Goal: Task Accomplishment & Management: Use online tool/utility

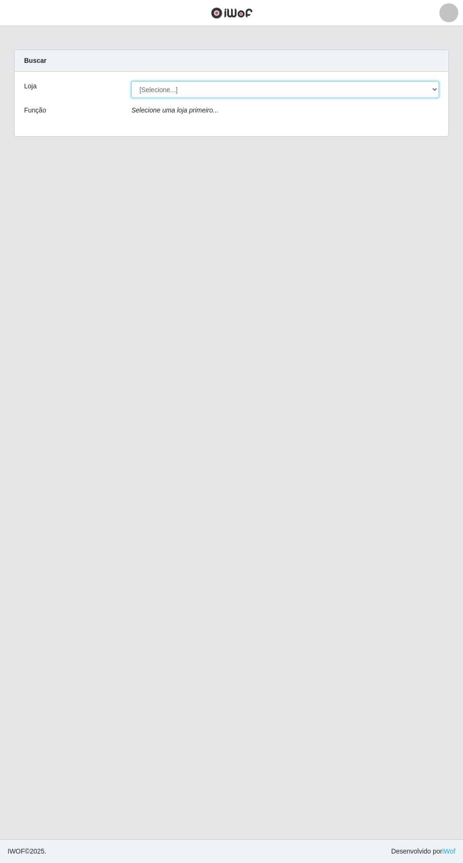
click at [159, 93] on select "[Selecione...] Extraplus - [GEOGRAPHIC_DATA] 03 - [GEOGRAPHIC_DATA]" at bounding box center [285, 89] width 308 height 17
select select "468"
click at [131, 81] on select "[Selecione...] Extraplus - [GEOGRAPHIC_DATA] 03 - [GEOGRAPHIC_DATA]" at bounding box center [285, 89] width 308 height 17
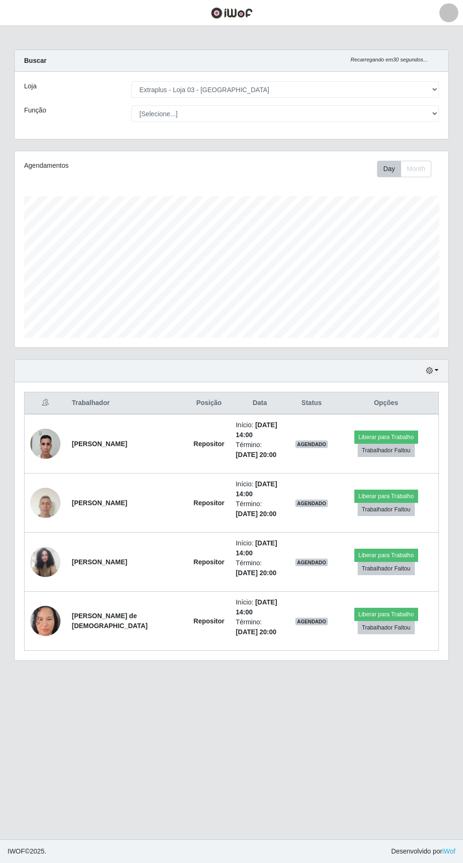
click at [176, 123] on div "Loja [Selecione...] Extraplus - Loja 03 - [GEOGRAPHIC_DATA] Função [Selecione..…" at bounding box center [232, 105] width 434 height 67
click at [166, 113] on select "[Selecione...] Repositor Repositor + Repositor ++" at bounding box center [285, 113] width 308 height 17
click at [131, 105] on select "[Selecione...] Repositor Repositor + Repositor ++" at bounding box center [285, 113] width 308 height 17
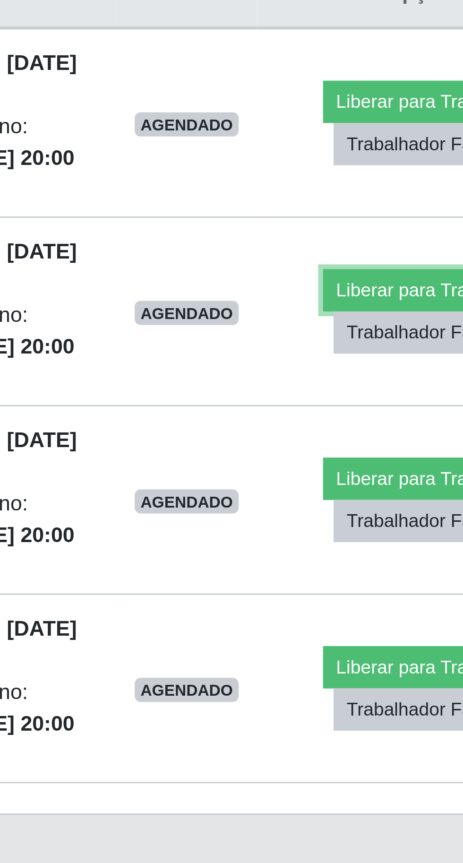
click at [374, 496] on button "Liberar para Trabalho" at bounding box center [386, 495] width 64 height 13
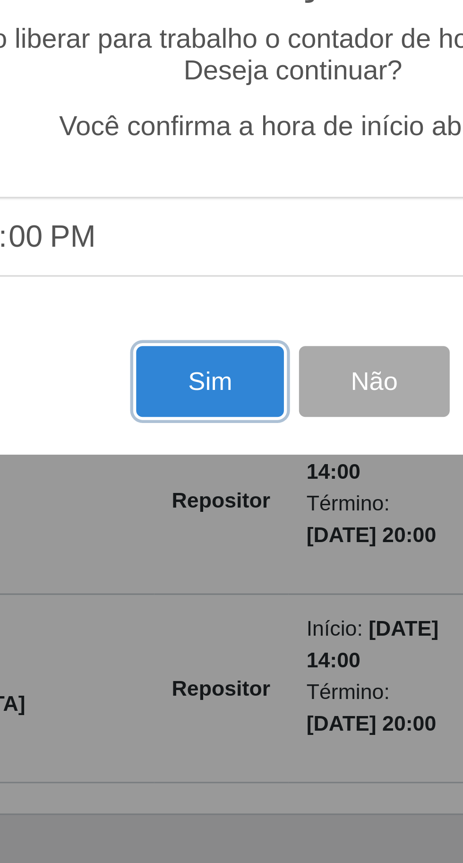
click at [197, 536] on button "Sim" at bounding box center [205, 525] width 46 height 22
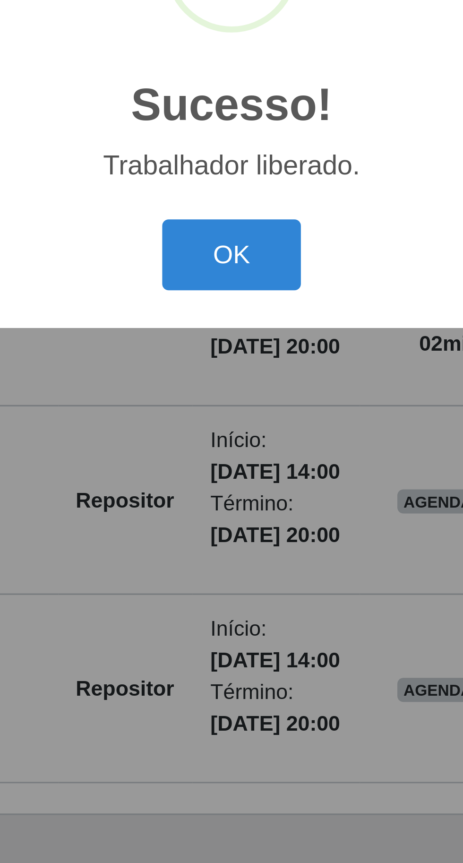
click at [237, 496] on button "OK" at bounding box center [232, 485] width 44 height 22
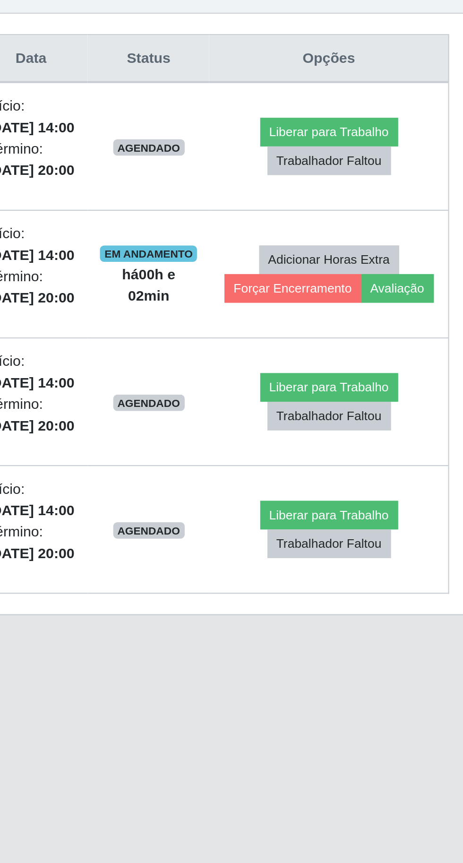
scroll to position [0, 0]
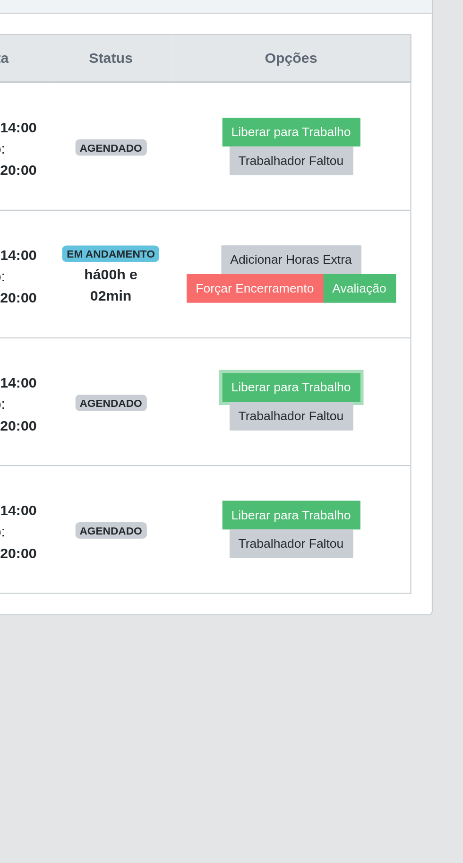
click at [395, 549] on button "Liberar para Trabalho" at bounding box center [384, 555] width 64 height 13
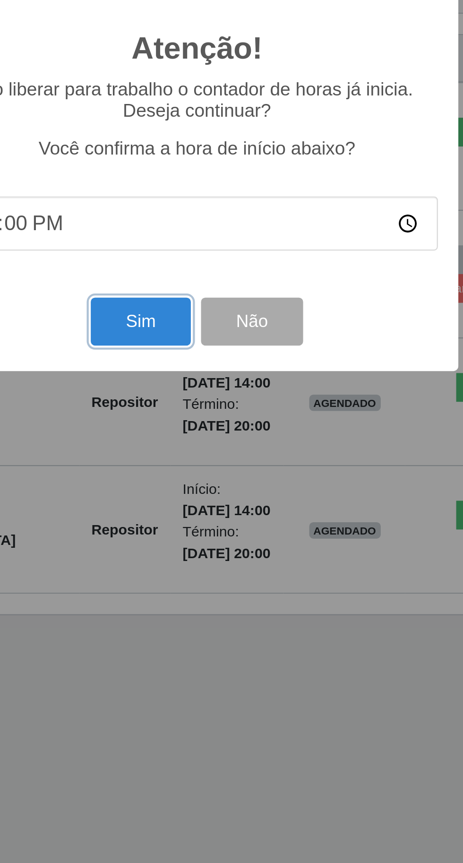
click at [214, 536] on button "Sim" at bounding box center [205, 525] width 46 height 22
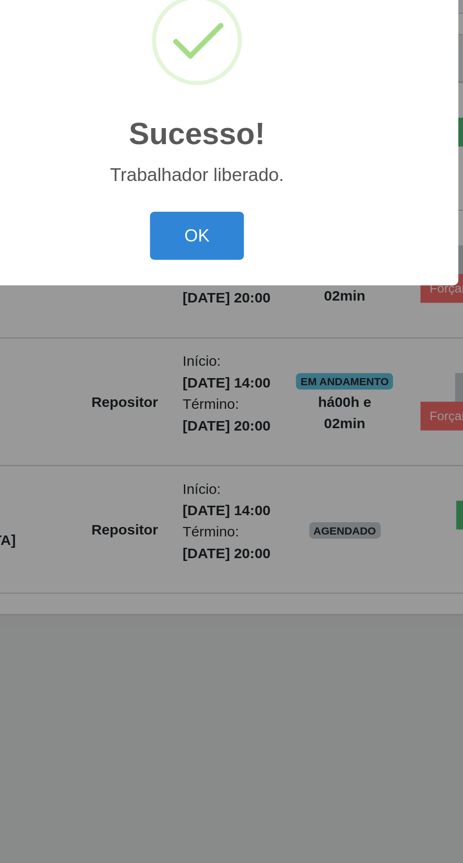
click at [237, 496] on button "OK" at bounding box center [232, 485] width 44 height 22
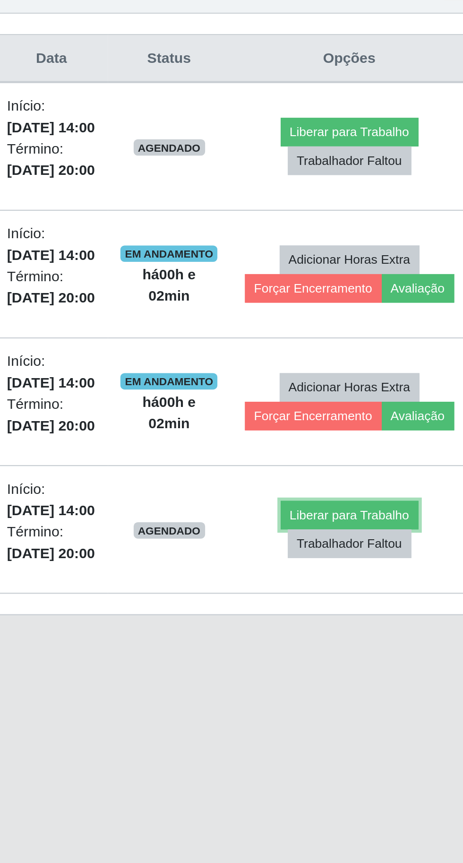
click at [386, 608] on button "Liberar para Trabalho" at bounding box center [384, 614] width 64 height 13
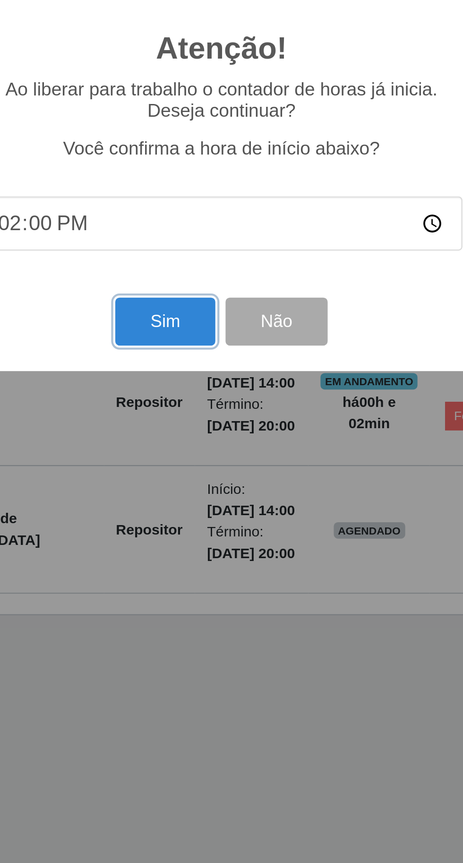
click at [200, 536] on button "Sim" at bounding box center [205, 525] width 46 height 22
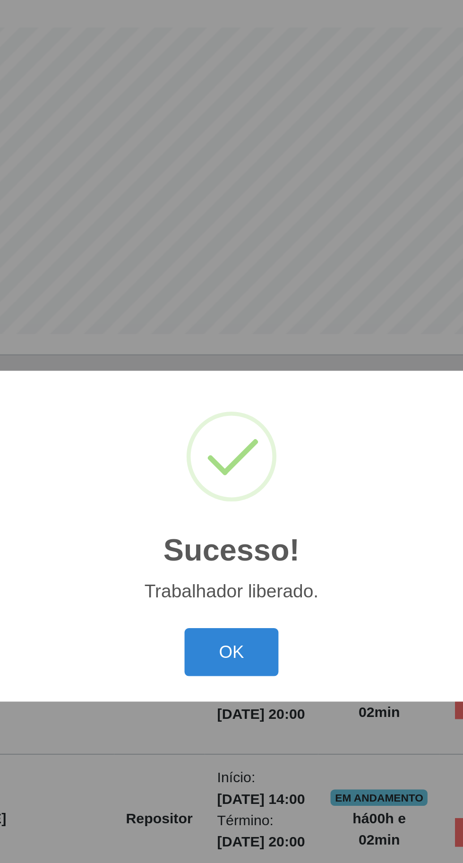
click at [236, 496] on button "OK" at bounding box center [232, 485] width 44 height 22
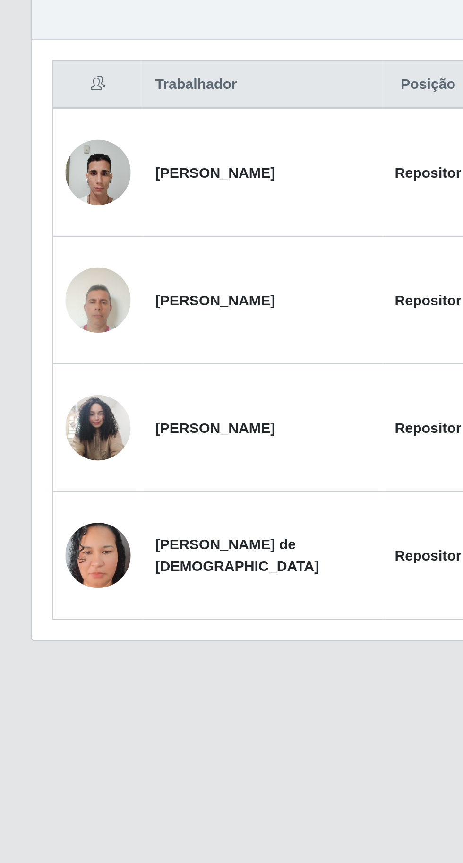
scroll to position [65, 0]
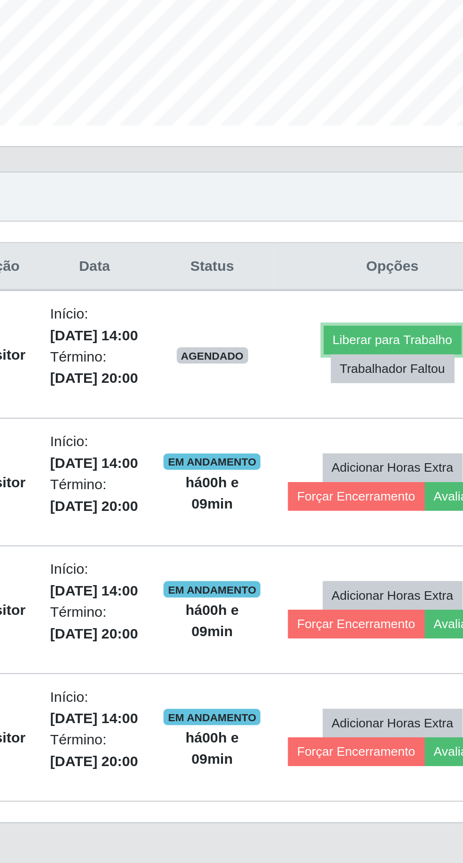
click at [359, 430] on button "Liberar para Trabalho" at bounding box center [384, 436] width 64 height 13
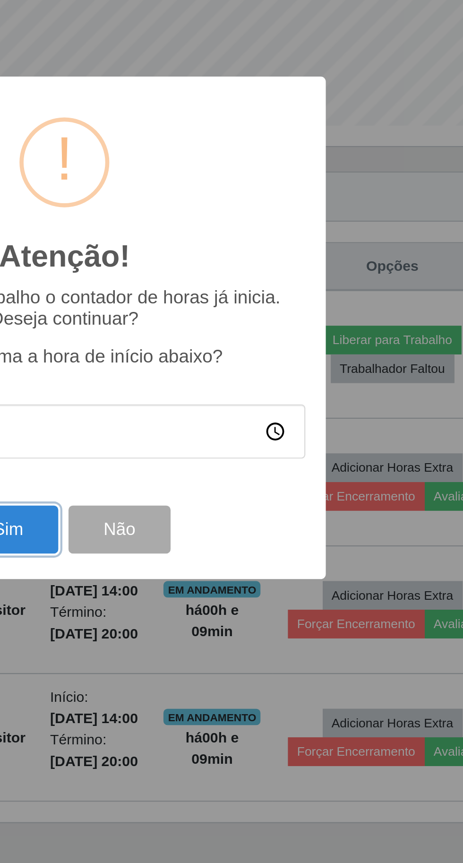
click at [224, 529] on button "Sim" at bounding box center [205, 525] width 46 height 22
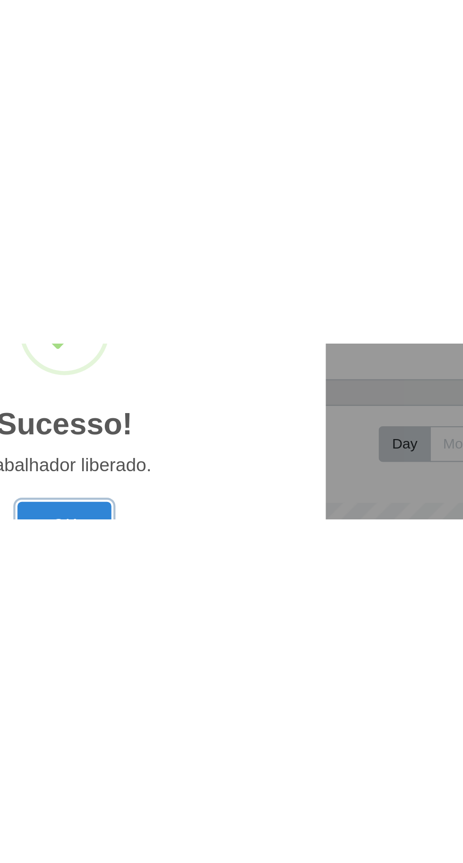
scroll to position [66, 0]
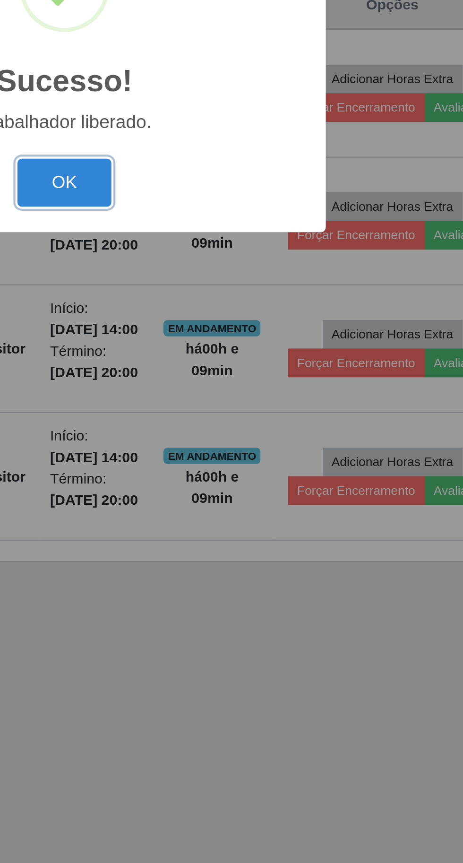
click at [221, 486] on button "OK" at bounding box center [232, 485] width 44 height 22
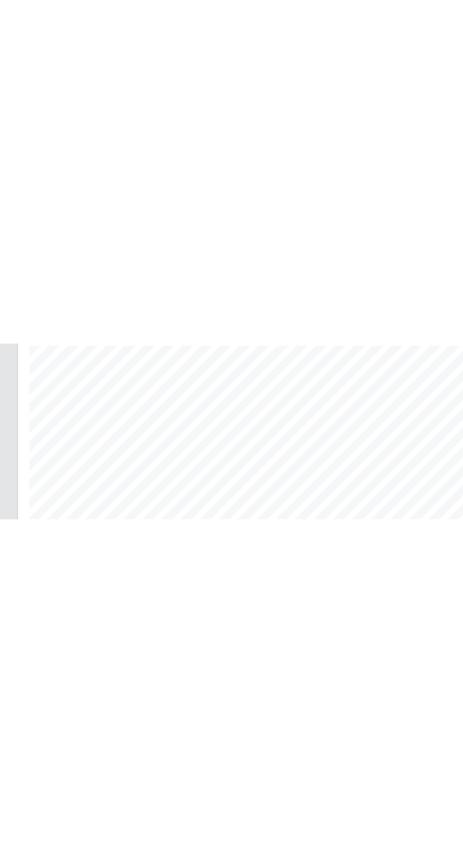
scroll to position [65, 0]
